Goal: Task Accomplishment & Management: Complete application form

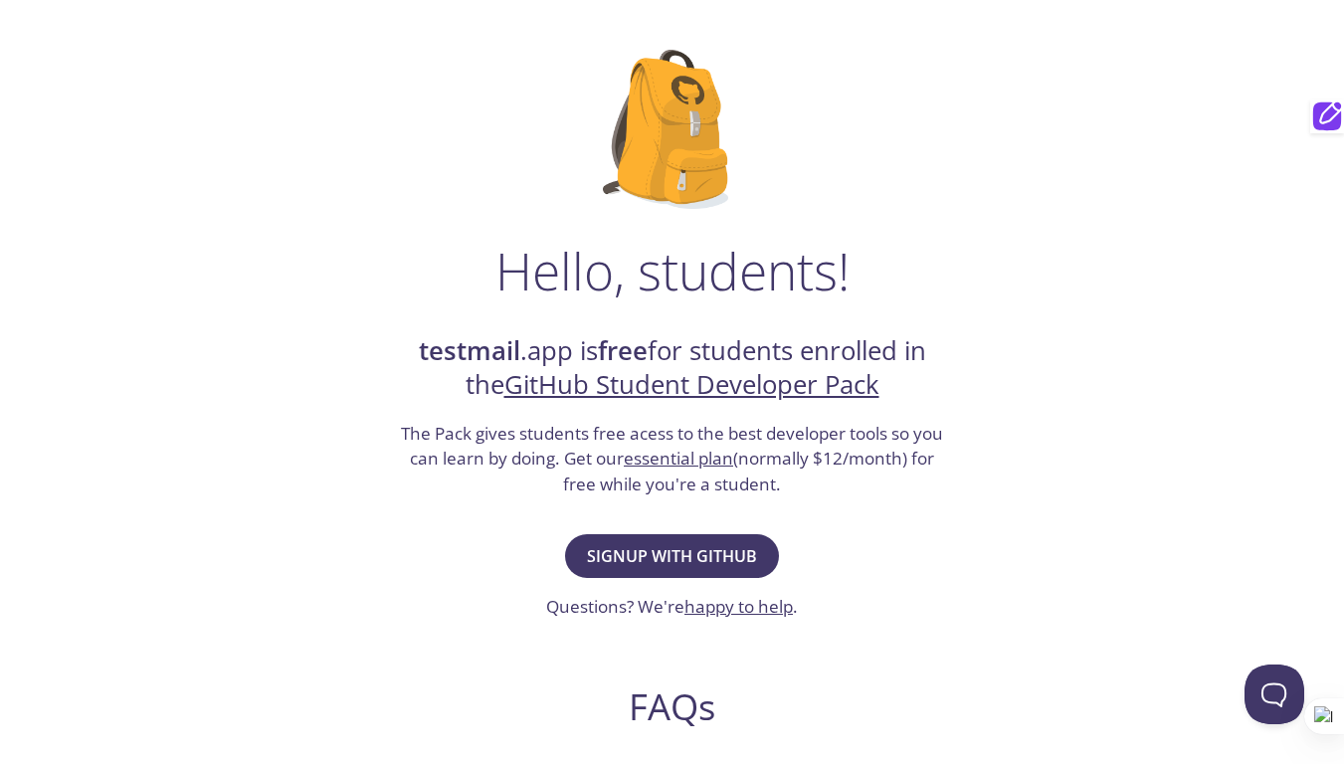
scroll to position [144, 0]
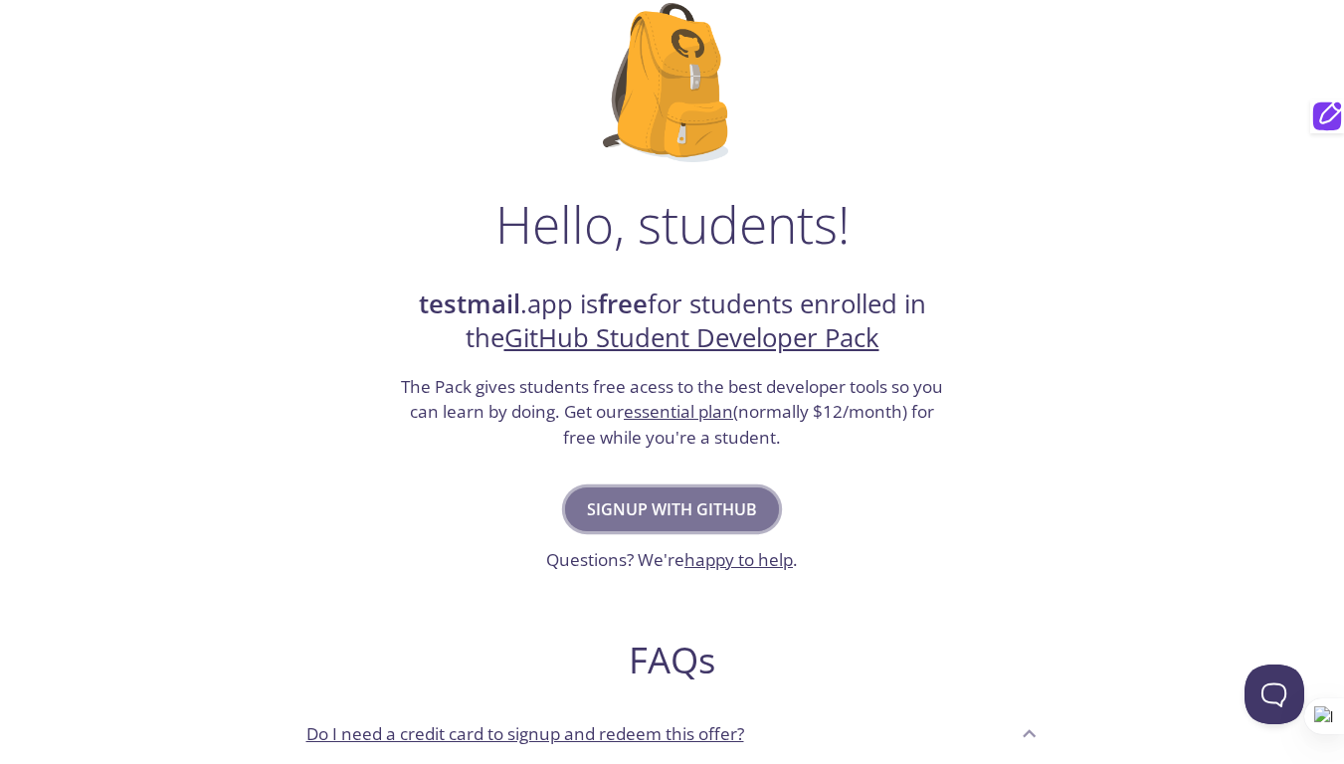
click at [693, 504] on span "Signup with GitHub" at bounding box center [672, 509] width 170 height 28
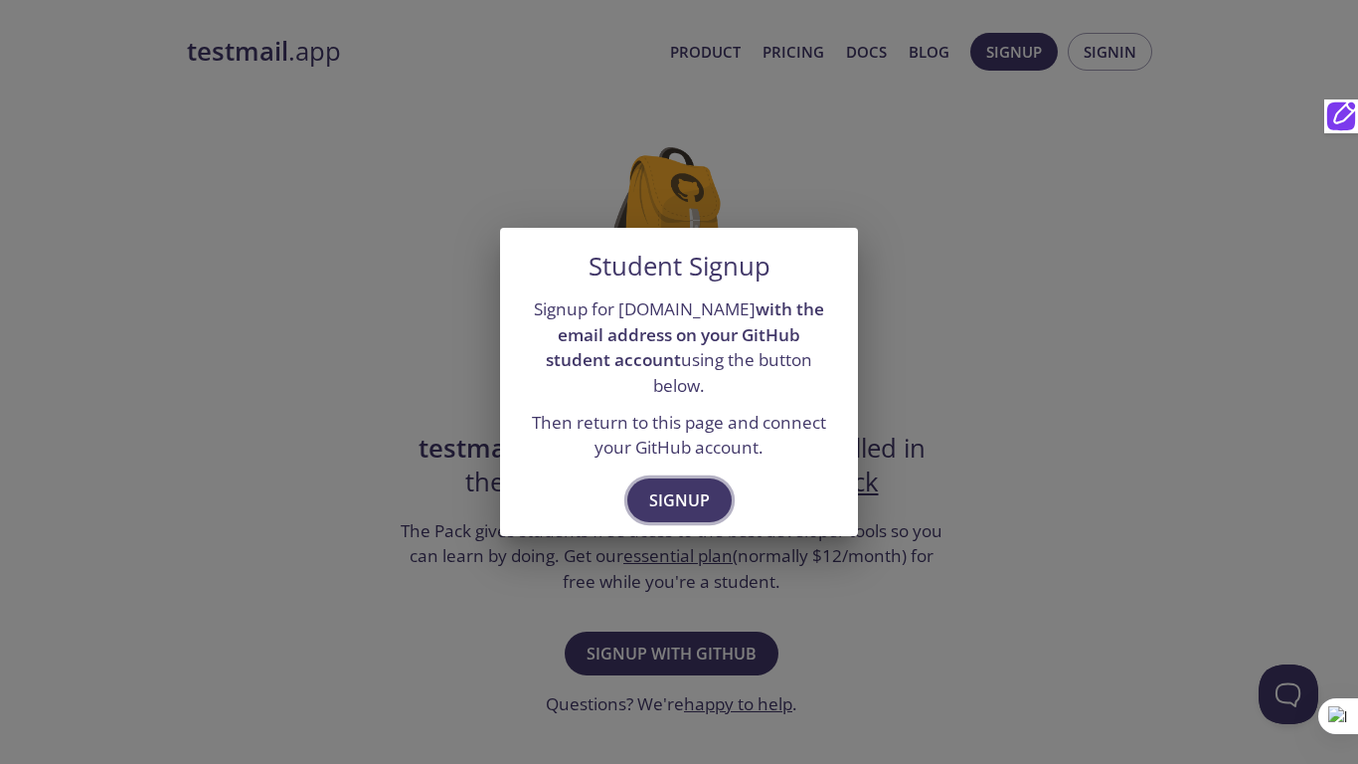
click at [682, 487] on span "Signup" at bounding box center [679, 500] width 61 height 28
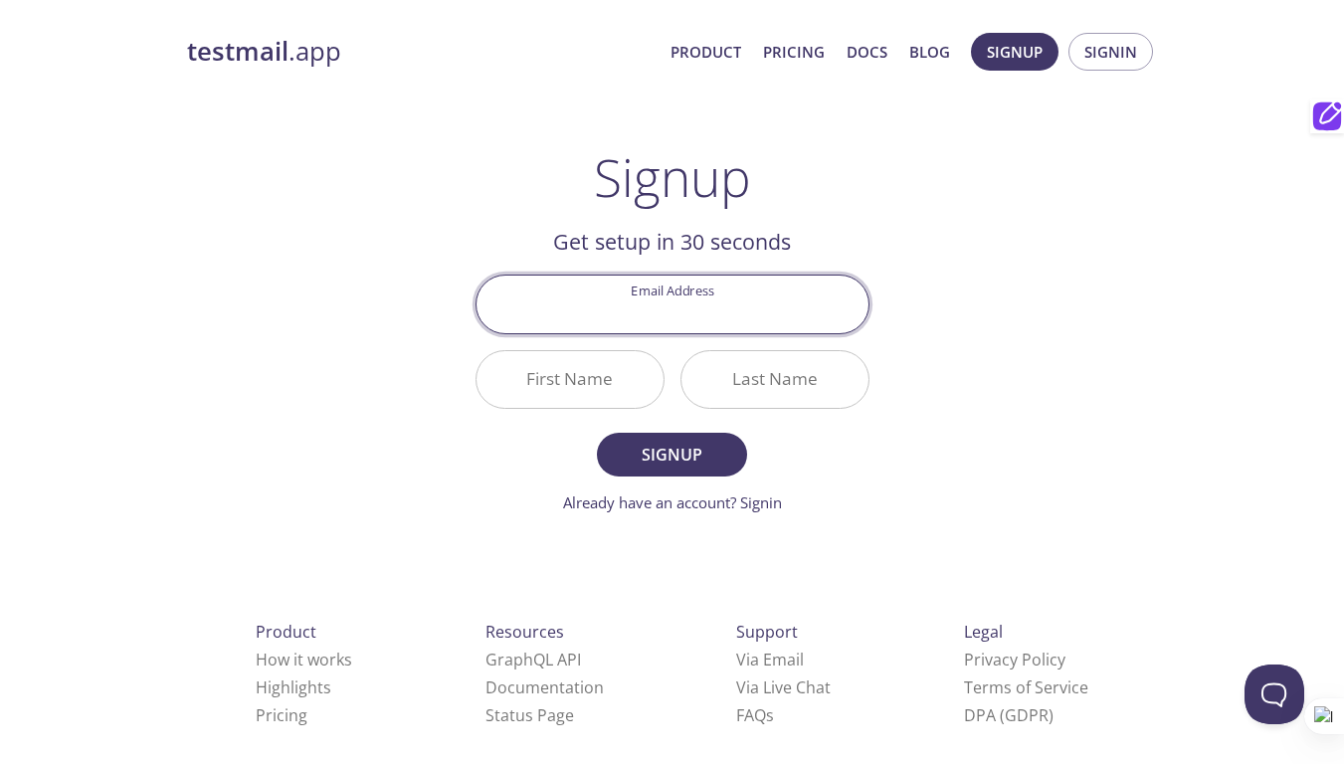
type input "a"
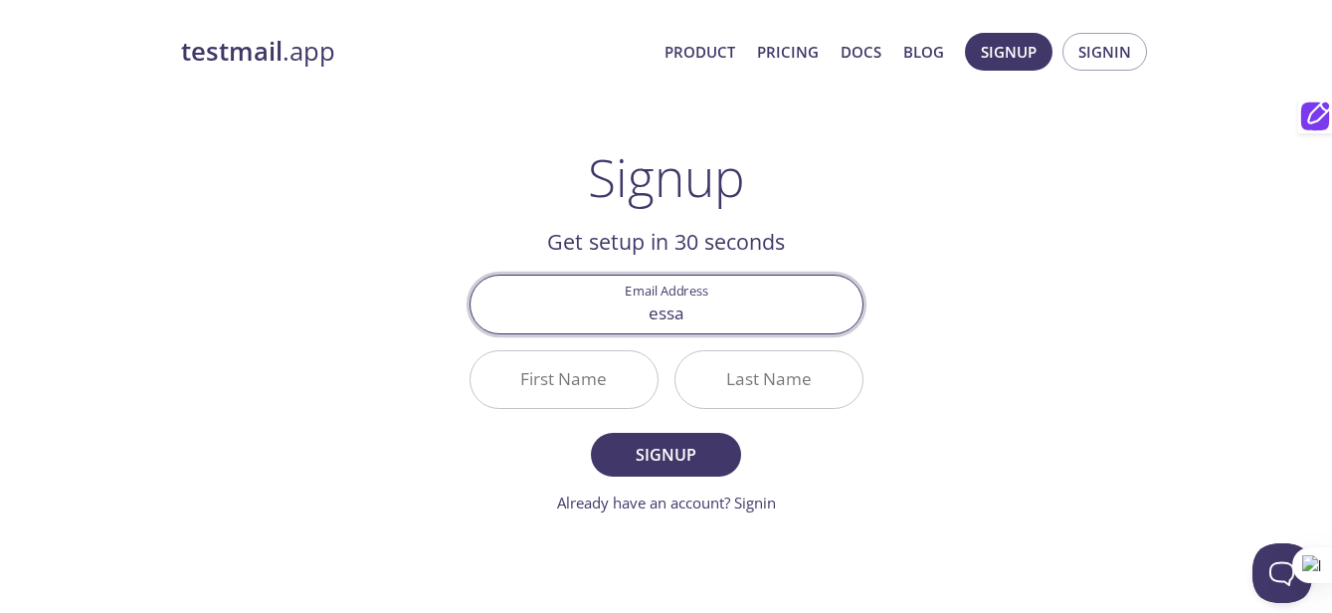
click at [724, 301] on input "essa" at bounding box center [666, 303] width 392 height 57
type input "[EMAIL_ADDRESS][DOMAIN_NAME]"
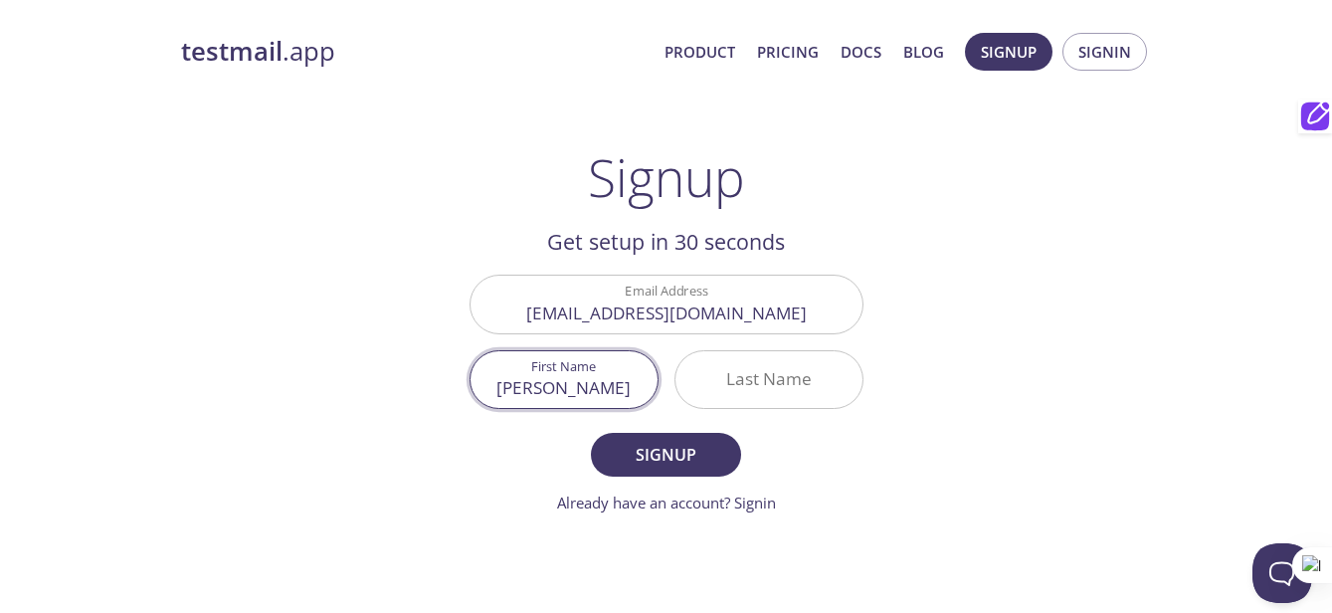
type input "[PERSON_NAME]"
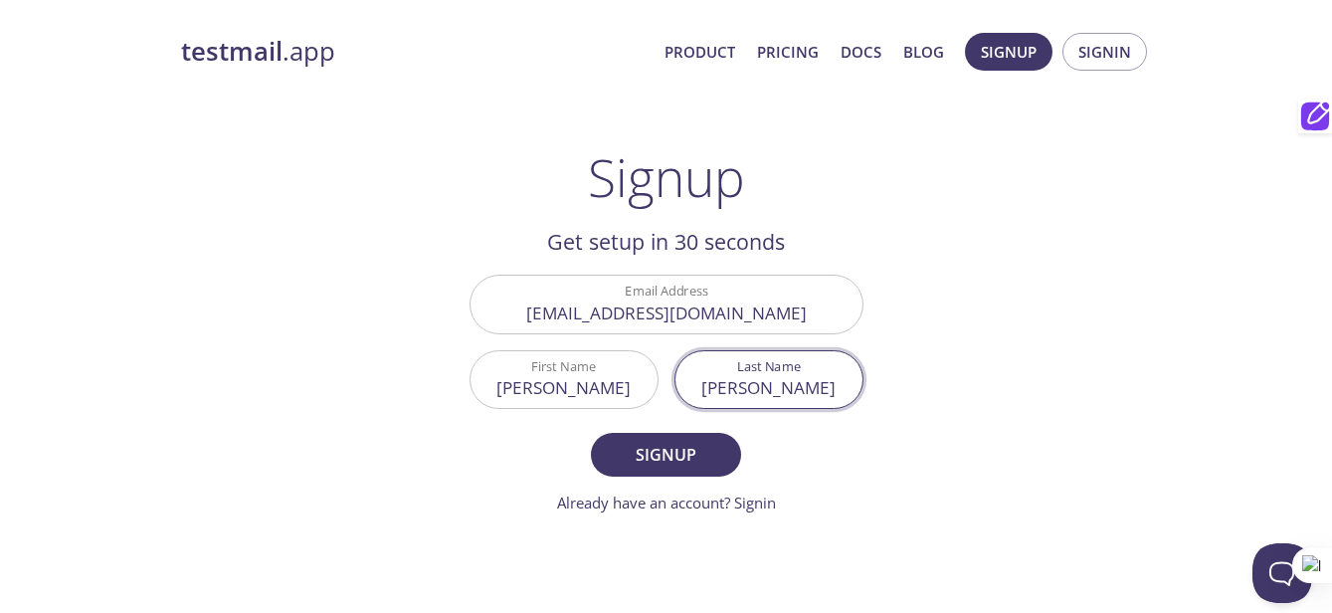
type input "[PERSON_NAME]"
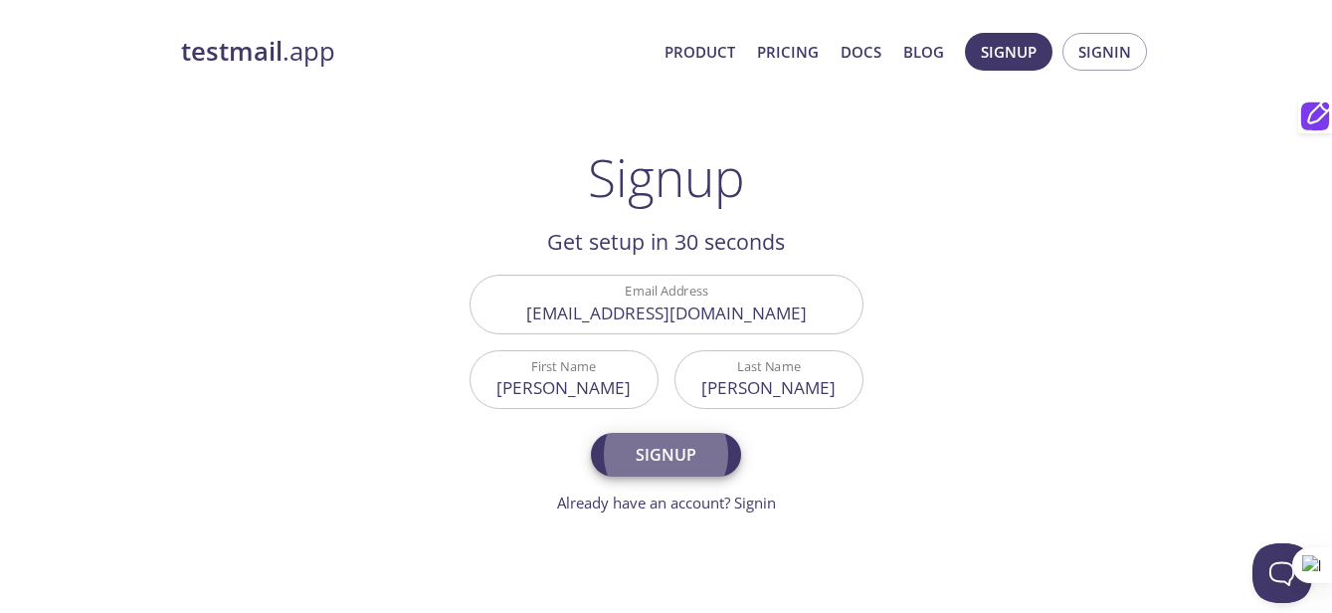
click at [591, 433] on button "Signup" at bounding box center [665, 455] width 149 height 44
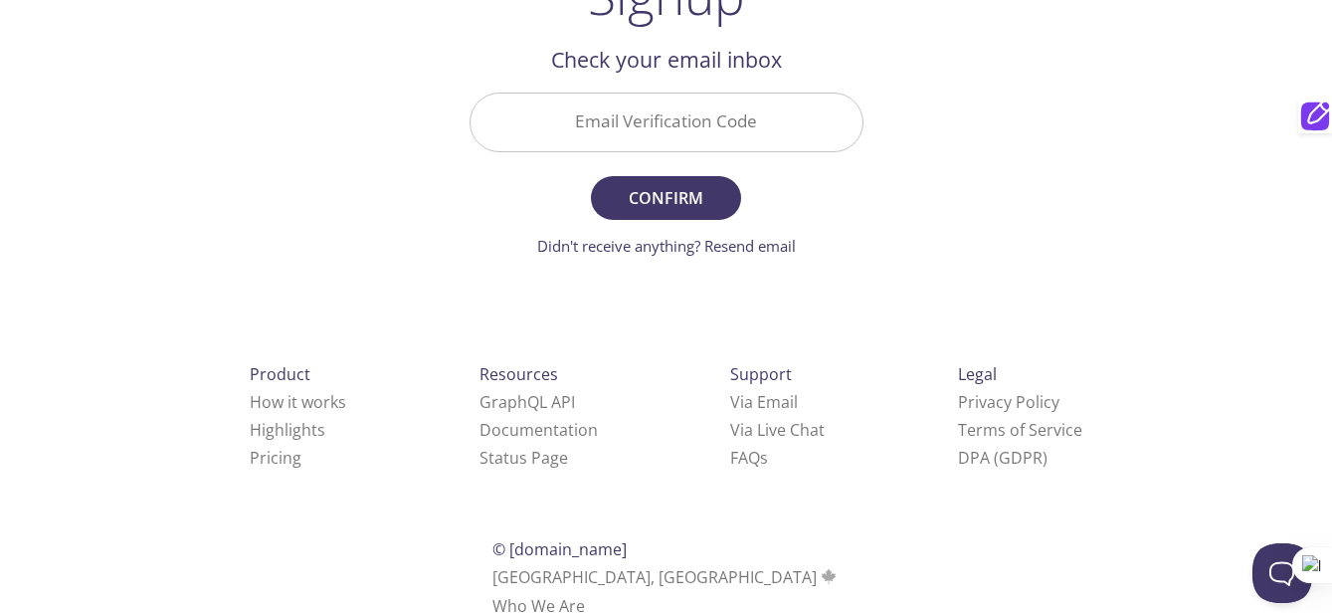
scroll to position [96, 0]
